Goal: Task Accomplishment & Management: Use online tool/utility

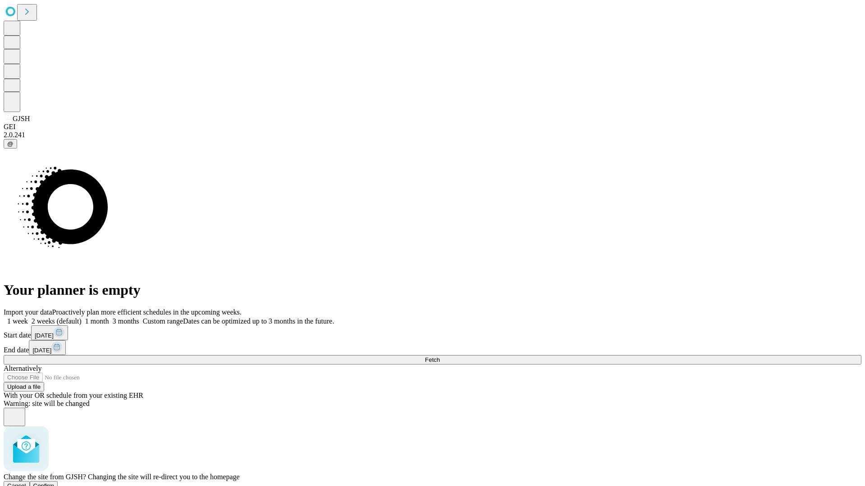
click at [54, 483] on span "Confirm" at bounding box center [43, 486] width 21 height 7
click at [81, 317] on label "2 weeks (default)" at bounding box center [55, 321] width 54 height 8
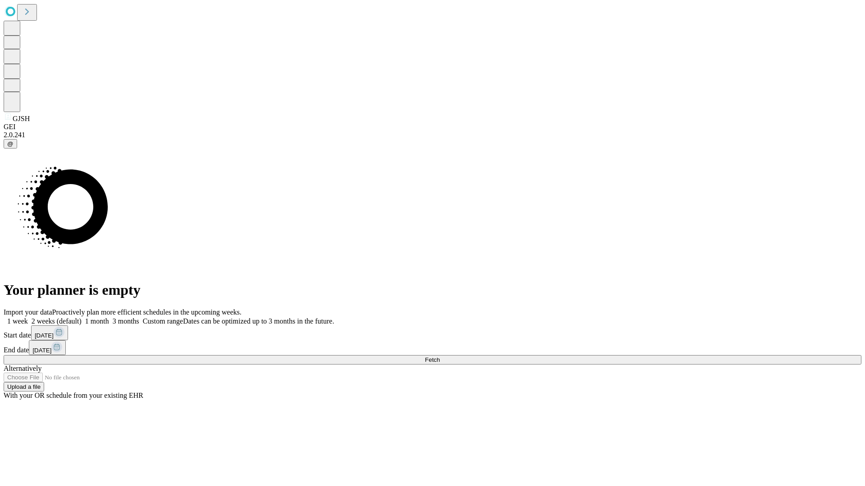
click at [439, 357] on span "Fetch" at bounding box center [432, 360] width 15 height 7
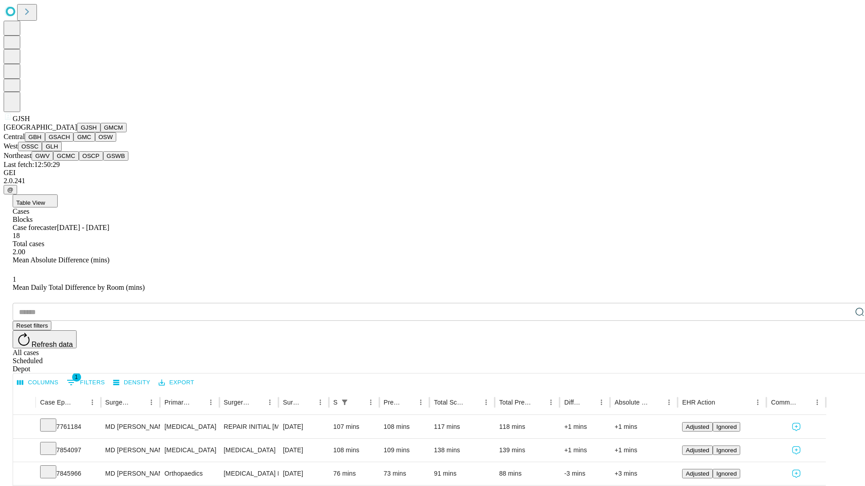
click at [100, 132] on button "GMCM" at bounding box center [113, 127] width 26 height 9
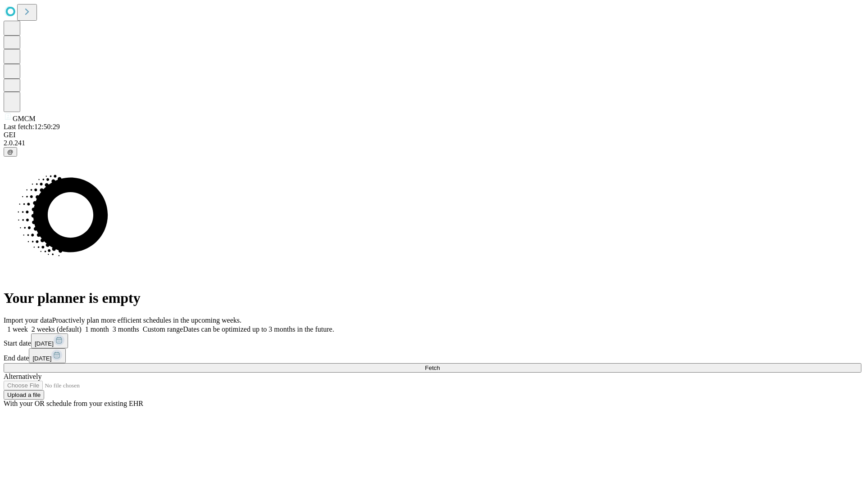
click at [81, 326] on label "2 weeks (default)" at bounding box center [55, 330] width 54 height 8
click at [439, 365] on span "Fetch" at bounding box center [432, 368] width 15 height 7
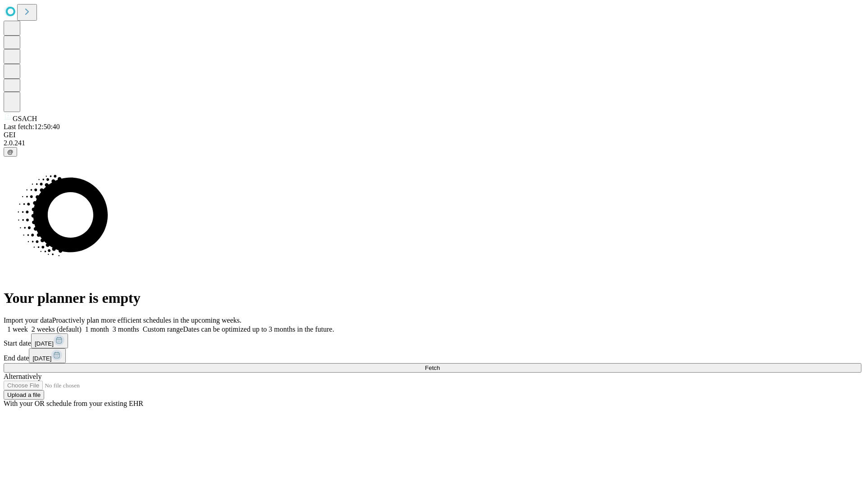
click at [81, 326] on label "2 weeks (default)" at bounding box center [55, 330] width 54 height 8
click at [439, 365] on span "Fetch" at bounding box center [432, 368] width 15 height 7
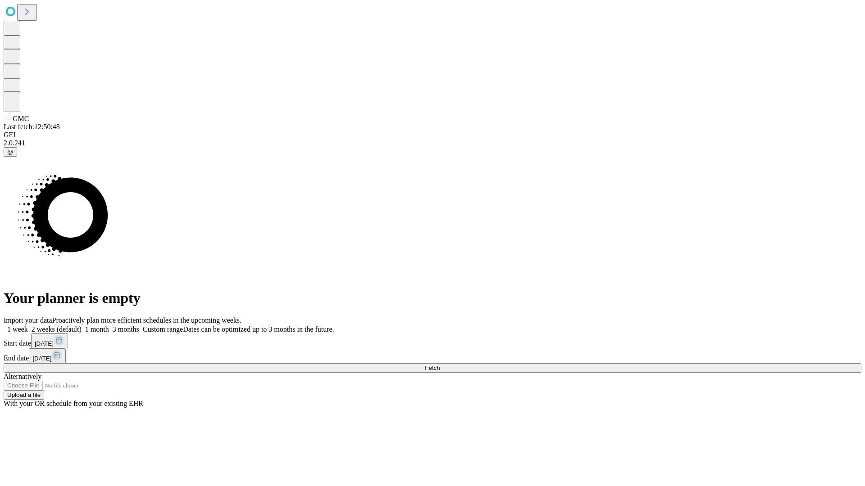
click at [81, 326] on label "2 weeks (default)" at bounding box center [55, 330] width 54 height 8
click at [439, 365] on span "Fetch" at bounding box center [432, 368] width 15 height 7
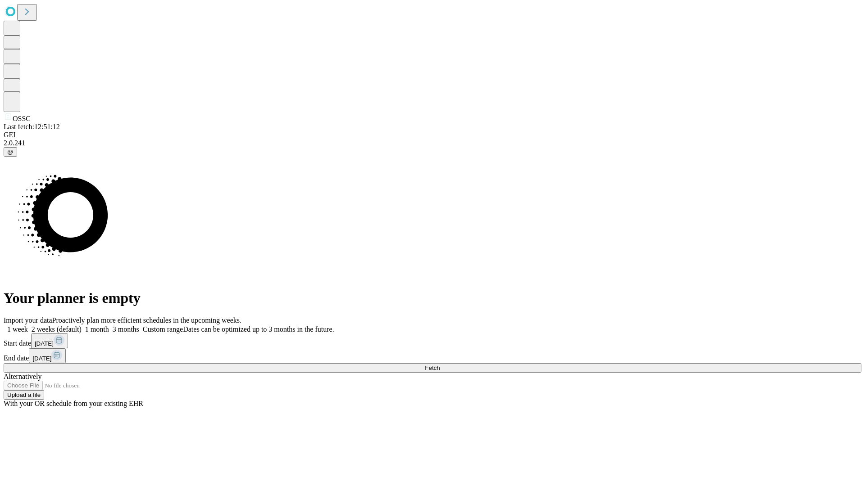
click at [81, 326] on label "2 weeks (default)" at bounding box center [55, 330] width 54 height 8
click at [439, 365] on span "Fetch" at bounding box center [432, 368] width 15 height 7
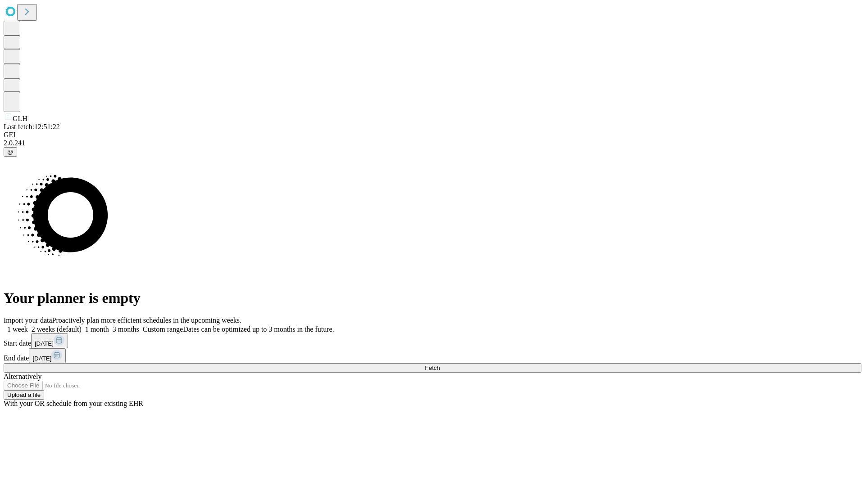
click at [81, 326] on label "2 weeks (default)" at bounding box center [55, 330] width 54 height 8
click at [439, 365] on span "Fetch" at bounding box center [432, 368] width 15 height 7
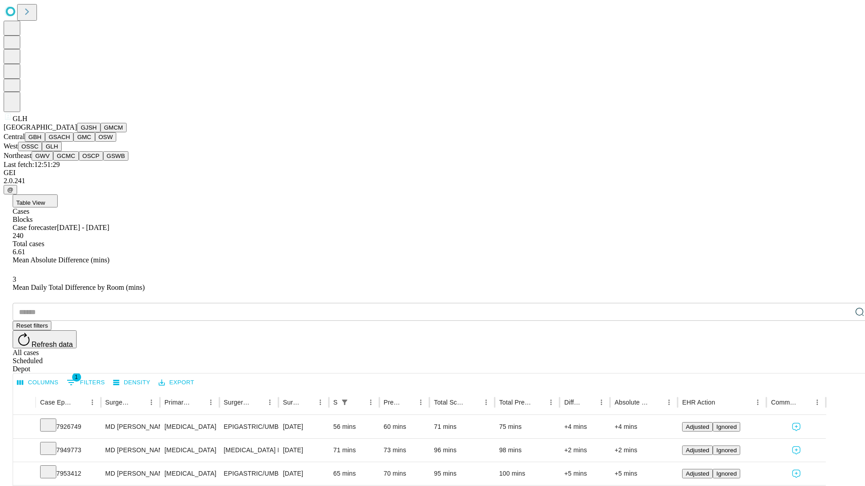
click at [53, 161] on button "GWV" at bounding box center [43, 155] width 22 height 9
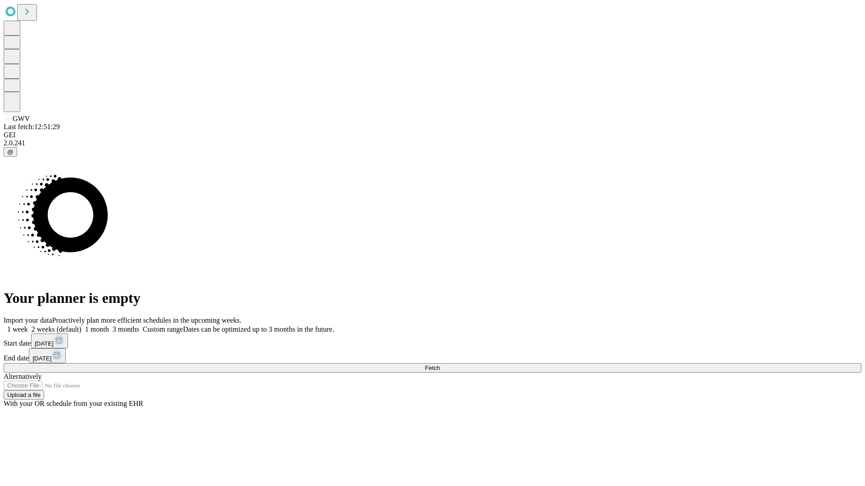
click at [81, 326] on label "2 weeks (default)" at bounding box center [55, 330] width 54 height 8
click at [439, 365] on span "Fetch" at bounding box center [432, 368] width 15 height 7
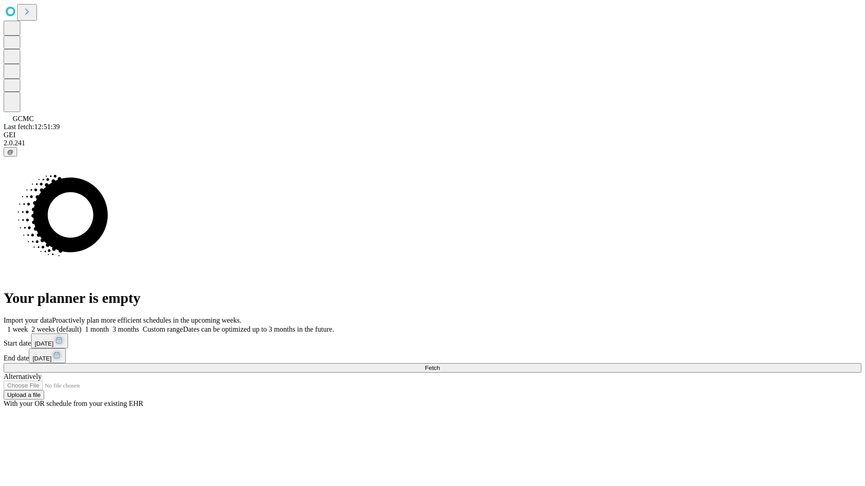
click at [81, 326] on label "2 weeks (default)" at bounding box center [55, 330] width 54 height 8
click at [439, 365] on span "Fetch" at bounding box center [432, 368] width 15 height 7
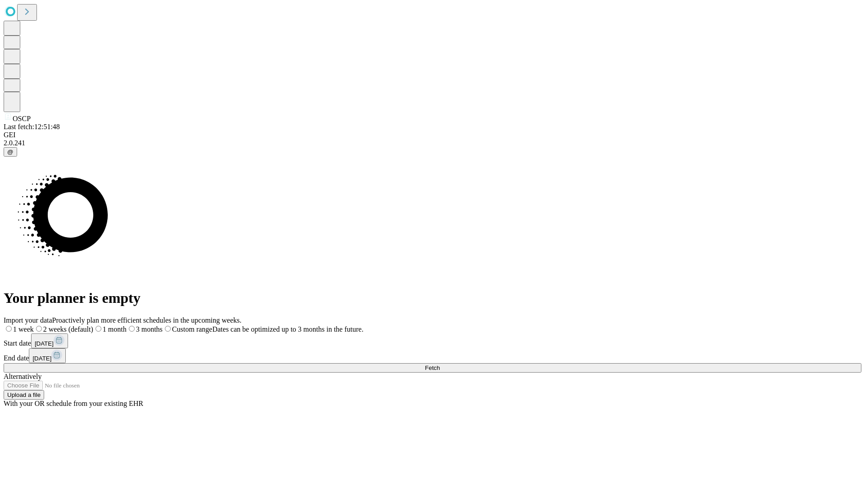
click at [93, 326] on label "2 weeks (default)" at bounding box center [63, 330] width 59 height 8
click at [439, 365] on span "Fetch" at bounding box center [432, 368] width 15 height 7
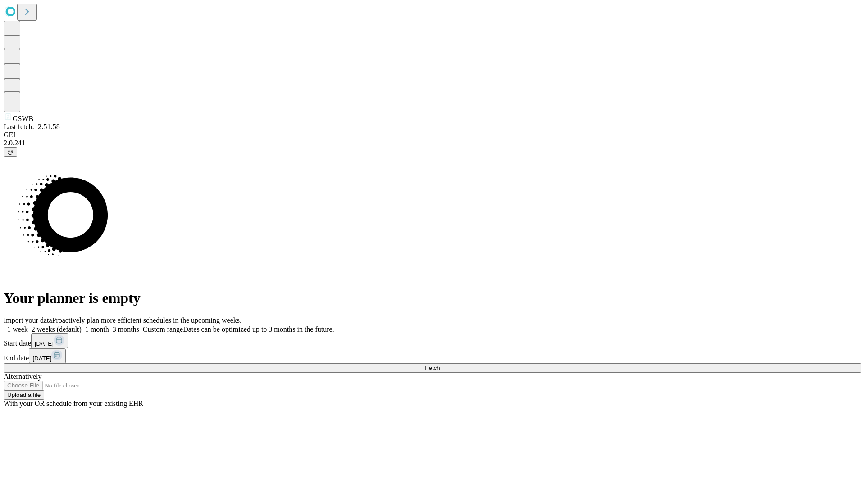
click at [81, 326] on label "2 weeks (default)" at bounding box center [55, 330] width 54 height 8
click at [439, 365] on span "Fetch" at bounding box center [432, 368] width 15 height 7
